Goal: Find specific page/section: Find specific page/section

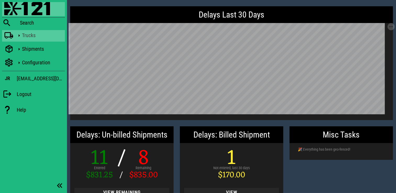
click at [22, 36] on icon at bounding box center [19, 35] width 7 height 7
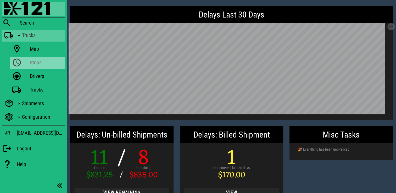
click at [38, 63] on div "Stops" at bounding box center [46, 62] width 33 height 6
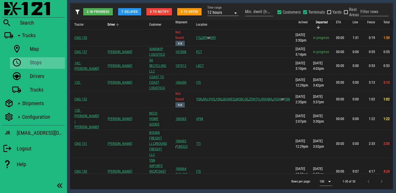
click at [107, 24] on span "Driver" at bounding box center [111, 25] width 8 height 4
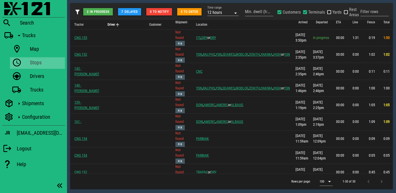
click at [107, 24] on span "Driver" at bounding box center [111, 25] width 8 height 4
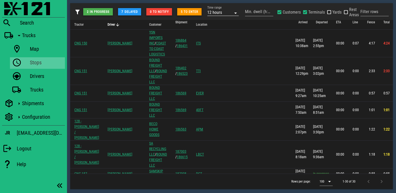
click at [233, 15] on icon at bounding box center [235, 13] width 6 height 6
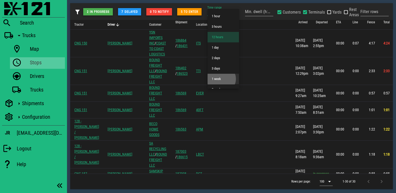
click at [225, 77] on div "1 week" at bounding box center [223, 79] width 23 height 4
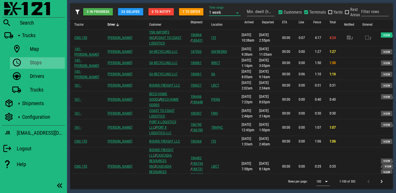
click at [107, 26] on span "Driver" at bounding box center [111, 25] width 8 height 4
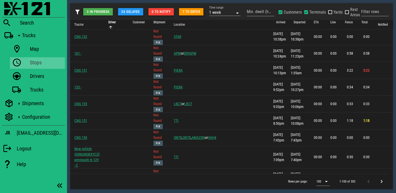
scroll to position [1183, 0]
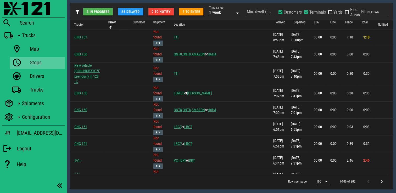
click at [322, 182] on div at bounding box center [325, 181] width 7 height 6
click at [322, 182] on div "500" at bounding box center [324, 181] width 6 height 5
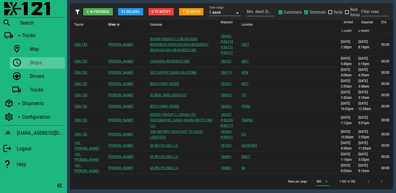
scroll to position [4948, 0]
click at [39, 94] on div "Trucks" at bounding box center [46, 89] width 33 height 10
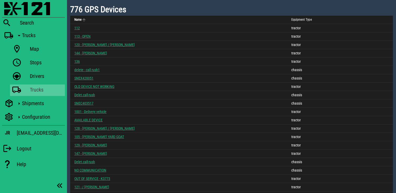
click at [81, 23] on th "Name" at bounding box center [178, 20] width 217 height 8
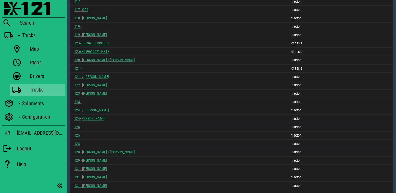
scroll to position [686, 0]
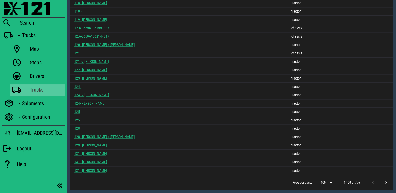
click at [324, 179] on div "100" at bounding box center [324, 182] width 6 height 8
click at [324, 179] on div "500" at bounding box center [328, 181] width 15 height 13
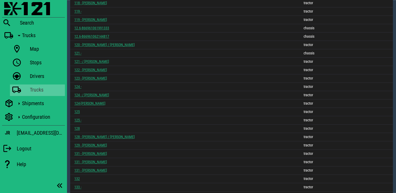
scroll to position [1028, 0]
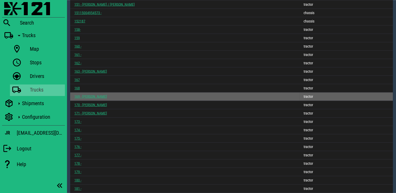
click at [89, 95] on link "169 - MARTELL" at bounding box center [90, 96] width 33 height 4
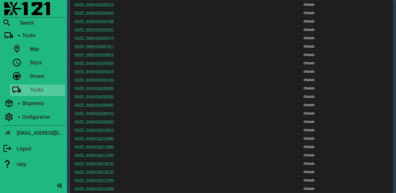
scroll to position [1321, 0]
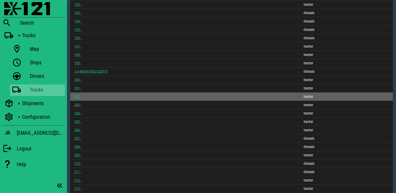
click at [79, 97] on link "202 -" at bounding box center [77, 96] width 7 height 4
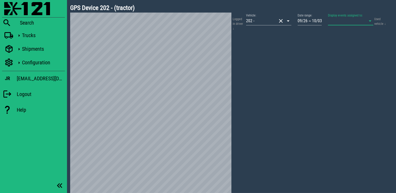
click at [335, 23] on input "Display events assigned to:" at bounding box center [343, 21] width 31 height 8
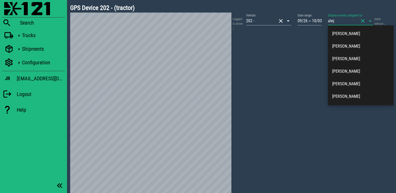
type input "aleja"
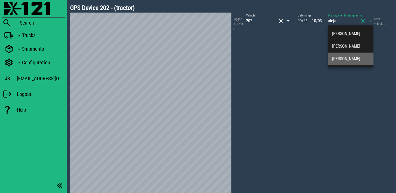
click at [355, 63] on div "[PERSON_NAME]" at bounding box center [350, 58] width 37 height 11
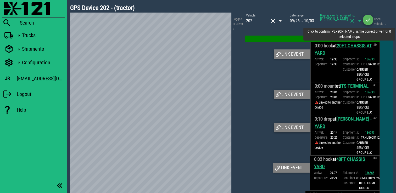
scroll to position [345, 0]
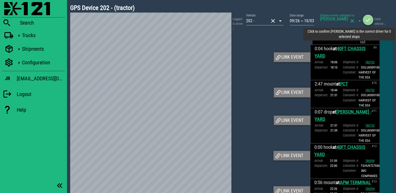
click at [367, 22] on icon "button" at bounding box center [368, 20] width 6 height 6
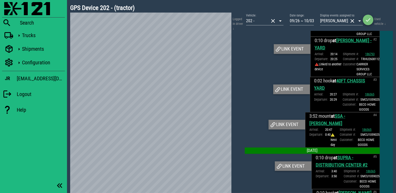
scroll to position [0, 0]
